Goal: Check status: Check status

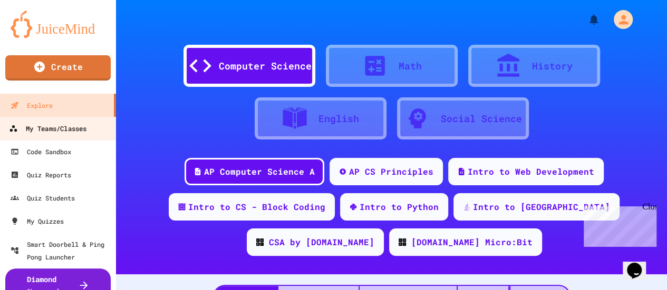
click at [14, 138] on link "My Teams/Classes" at bounding box center [58, 128] width 120 height 24
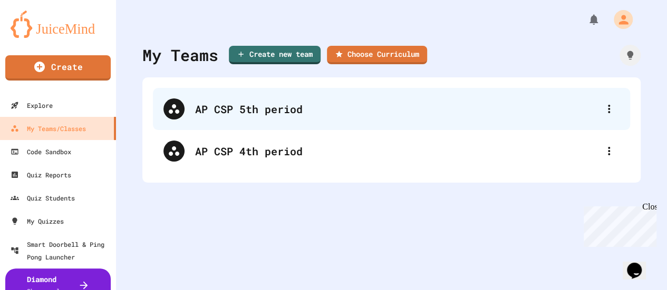
click at [270, 99] on div "AP CSP 5th period" at bounding box center [391, 109] width 477 height 42
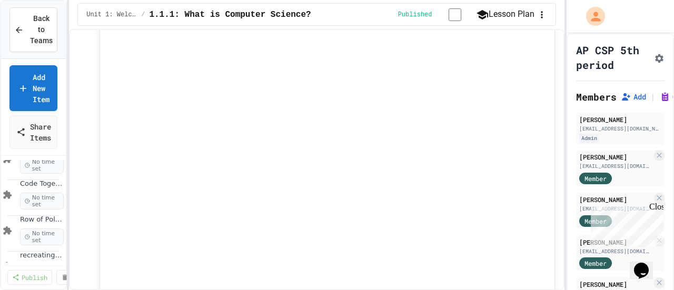
scroll to position [239, 0]
click at [7, 248] on div "Operator Worksheet No time set" at bounding box center [33, 239] width 65 height 50
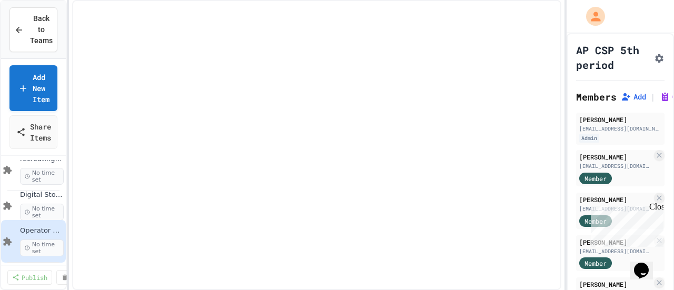
scroll to position [219, 0]
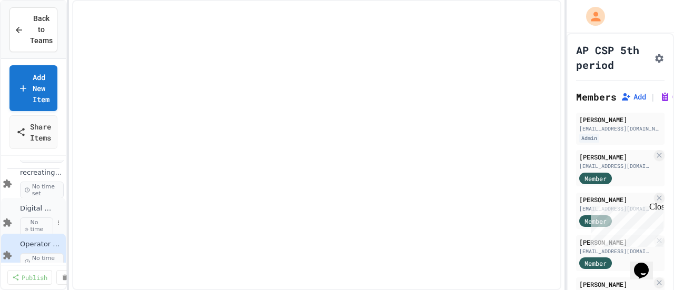
click at [17, 216] on div "Digital Story Telling No time set" at bounding box center [33, 223] width 65 height 50
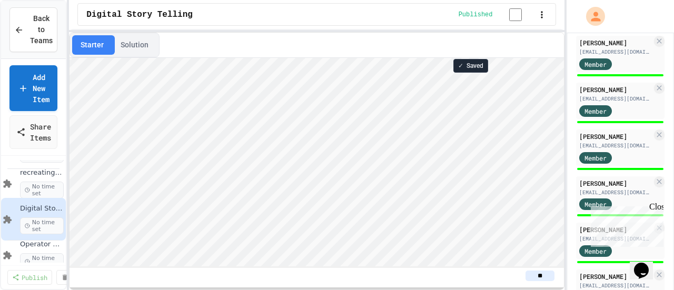
scroll to position [255, 0]
click at [657, 208] on div "Close" at bounding box center [656, 208] width 13 height 13
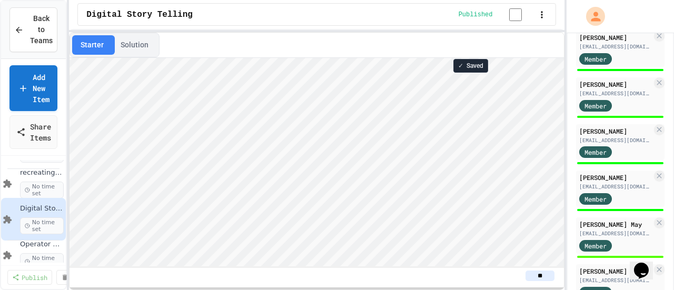
scroll to position [495, 0]
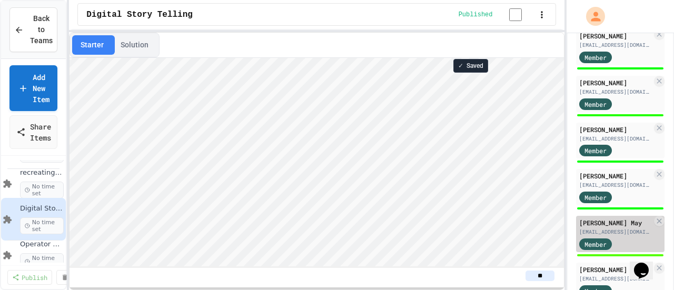
click at [623, 228] on div "[PERSON_NAME] May" at bounding box center [616, 222] width 73 height 9
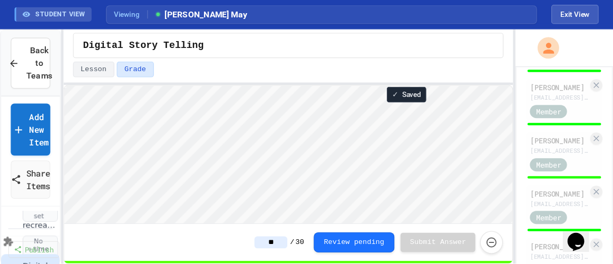
scroll to position [495, 0]
drag, startPoint x: 467, startPoint y: 35, endPoint x: 316, endPoint y: 100, distance: 163.8
click at [497, 245] on icon at bounding box center [497, 249] width 8 height 8
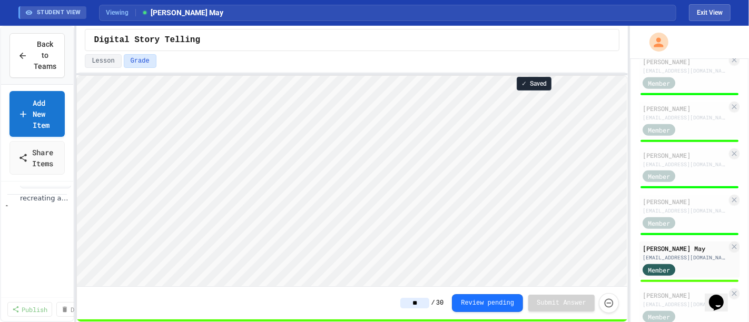
drag, startPoint x: 511, startPoint y: 2, endPoint x: 403, endPoint y: 42, distance: 115.4
click at [403, 42] on div "Digital Story Telling" at bounding box center [352, 40] width 516 height 13
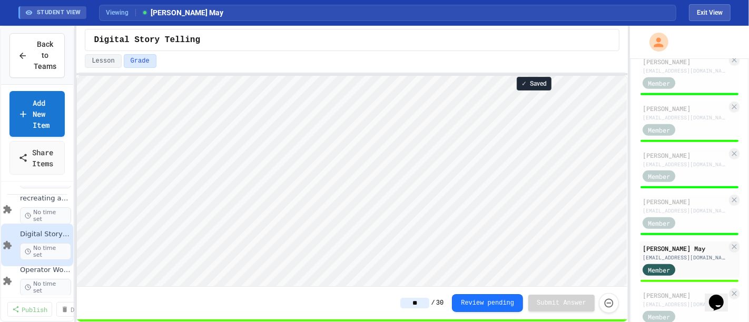
click at [517, 65] on div "Lesson Grade" at bounding box center [352, 61] width 534 height 14
click at [46, 39] on span "Back to Teams" at bounding box center [45, 55] width 23 height 33
